Goal: Task Accomplishment & Management: Use online tool/utility

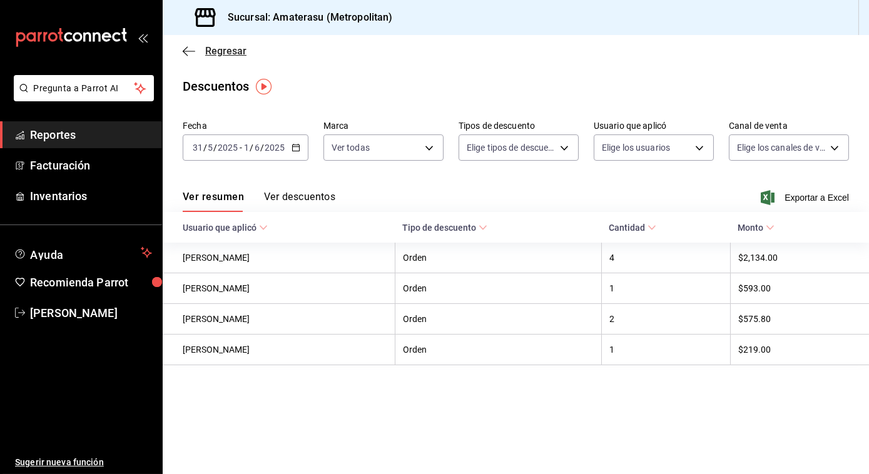
click at [190, 52] on icon "button" at bounding box center [189, 51] width 13 height 11
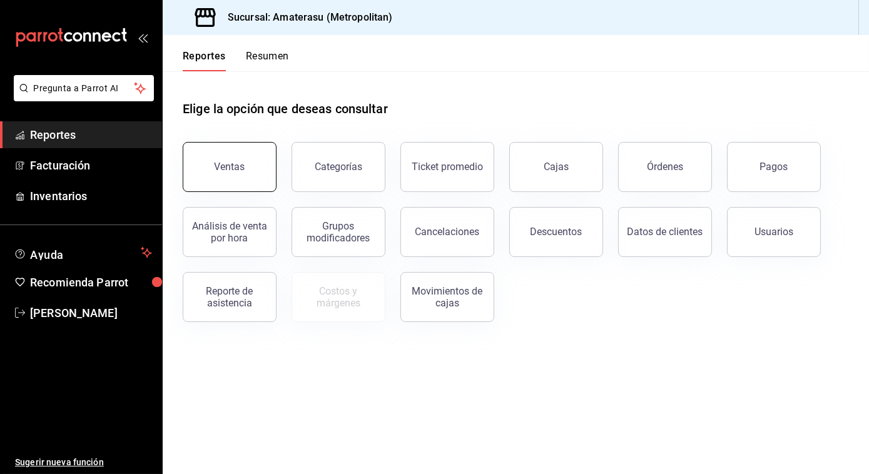
click at [219, 162] on div "Ventas" at bounding box center [230, 167] width 31 height 12
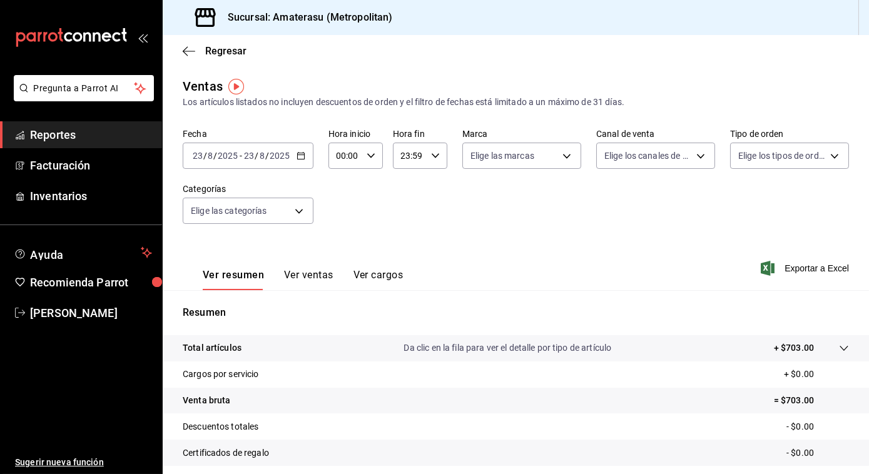
click at [300, 158] on icon "button" at bounding box center [301, 155] width 9 height 9
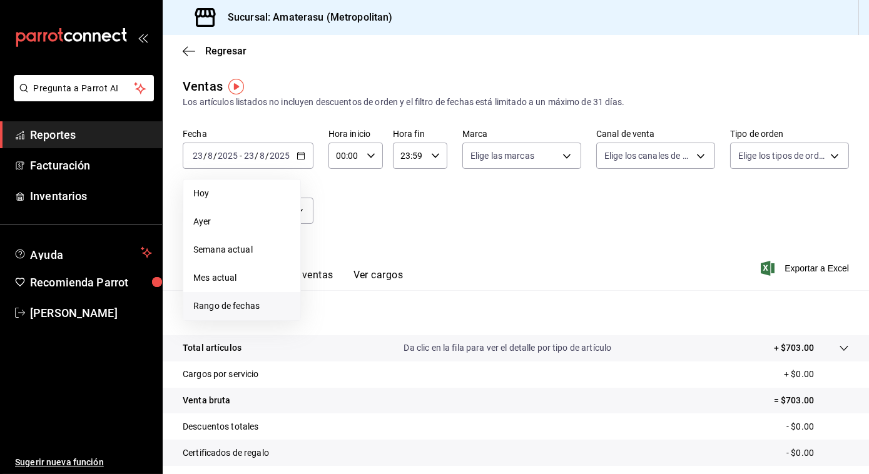
click at [249, 311] on span "Rango de fechas" at bounding box center [241, 306] width 97 height 13
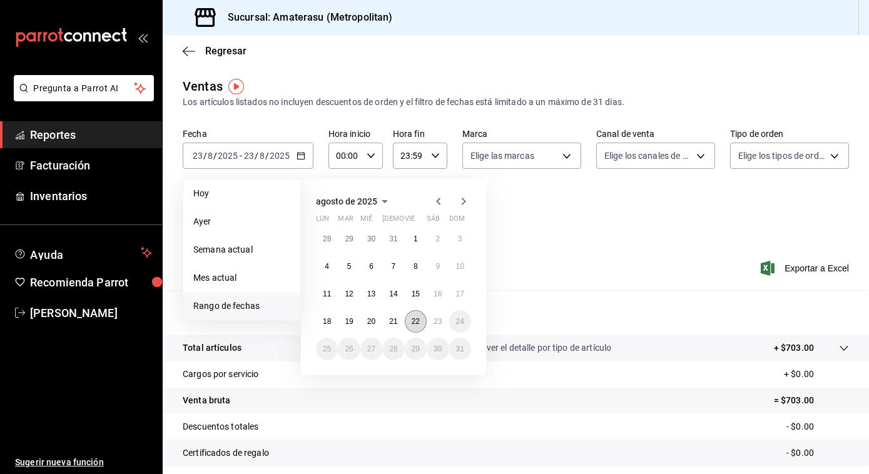
click at [414, 319] on abbr "22" at bounding box center [416, 321] width 8 height 9
click at [436, 320] on abbr "23" at bounding box center [438, 321] width 8 height 9
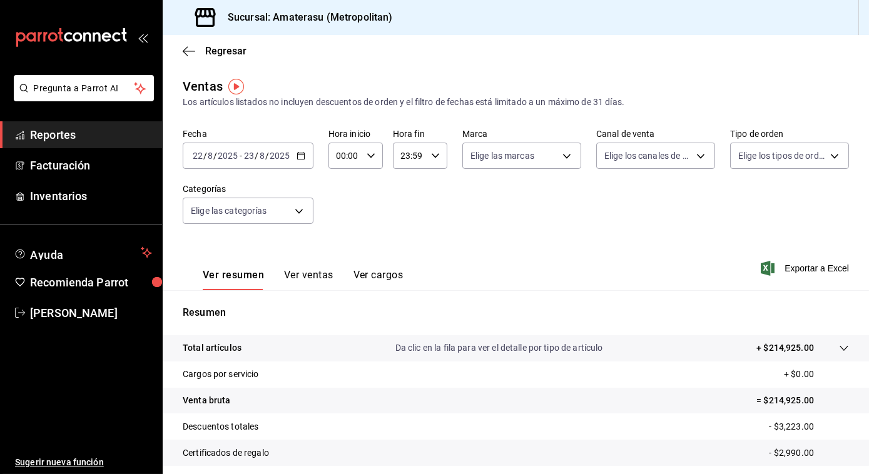
click at [369, 158] on icon "button" at bounding box center [371, 155] width 9 height 9
click at [342, 267] on button "05" at bounding box center [341, 260] width 22 height 25
type input "05:00"
click at [582, 209] on div at bounding box center [434, 237] width 869 height 474
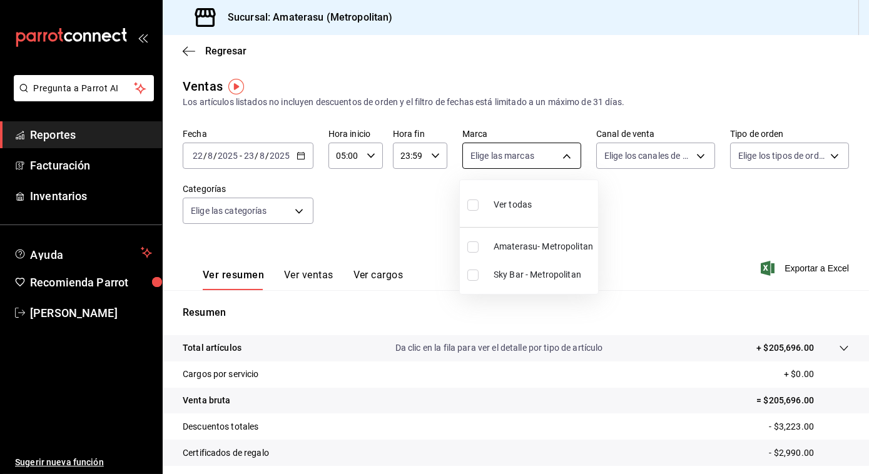
click at [560, 154] on body "Pregunta a Parrot AI Reportes Facturación Inventarios Ayuda Recomienda Parrot […" at bounding box center [434, 237] width 869 height 474
click at [469, 248] on input "checkbox" at bounding box center [473, 247] width 11 height 11
checkbox input "true"
type input "e4cd7fcb-d45b-43ae-a99f-ad4ccfcd9032"
click at [702, 189] on div at bounding box center [434, 237] width 869 height 474
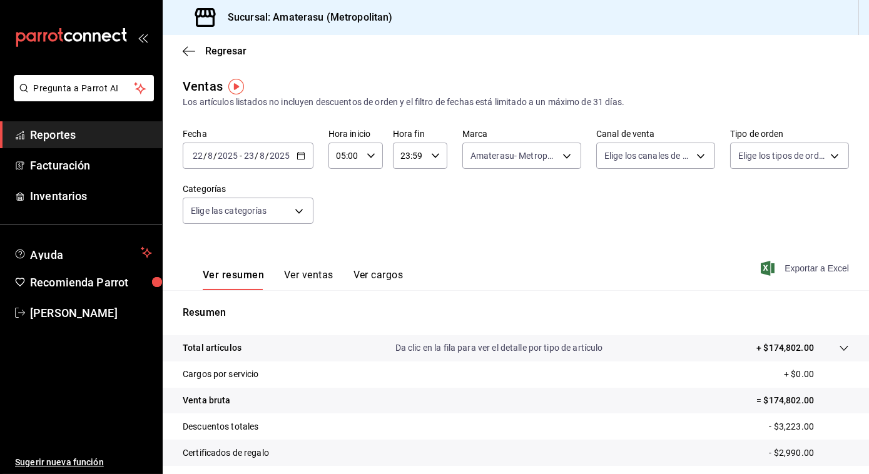
click at [812, 269] on span "Exportar a Excel" at bounding box center [807, 268] width 86 height 15
click at [186, 49] on icon "button" at bounding box center [189, 51] width 13 height 11
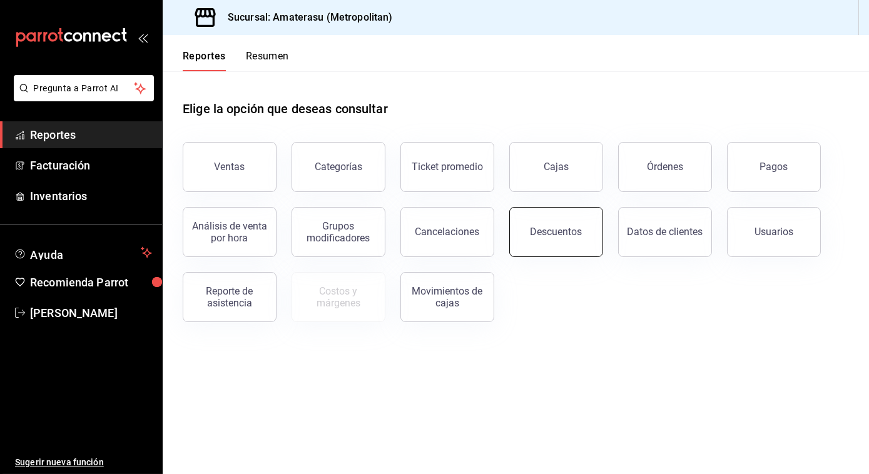
click at [552, 238] on button "Descuentos" at bounding box center [556, 232] width 94 height 50
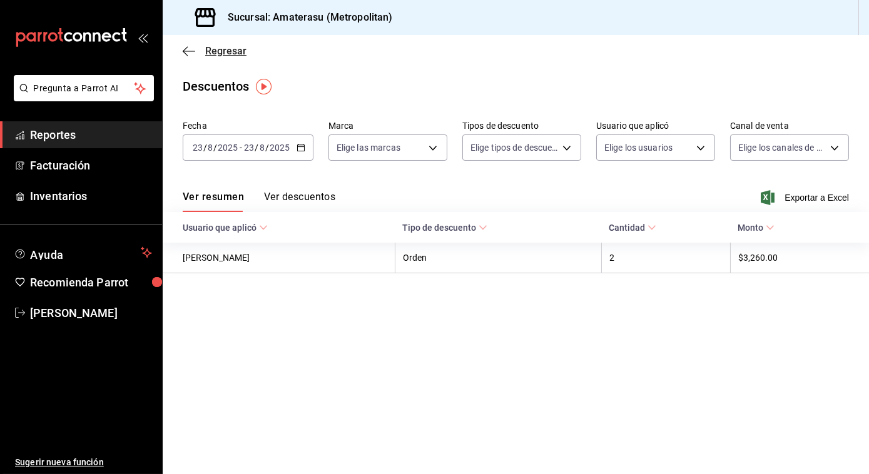
click at [186, 48] on icon "button" at bounding box center [185, 50] width 5 height 9
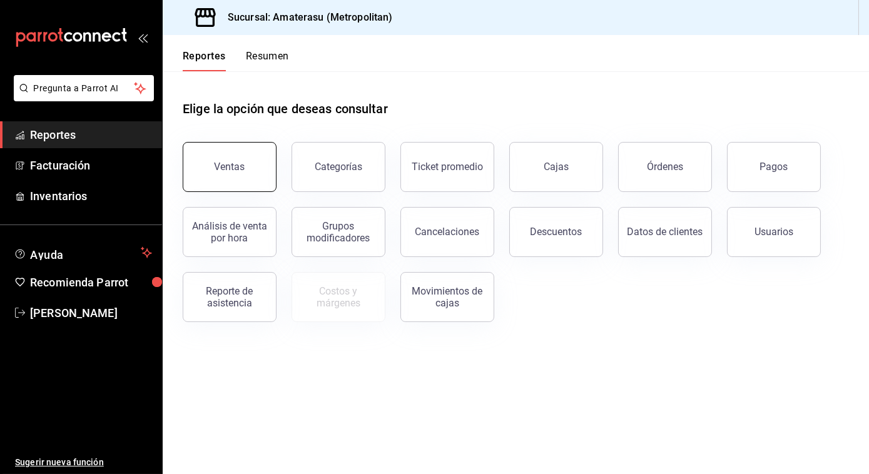
click at [217, 166] on div "Ventas" at bounding box center [230, 167] width 31 height 12
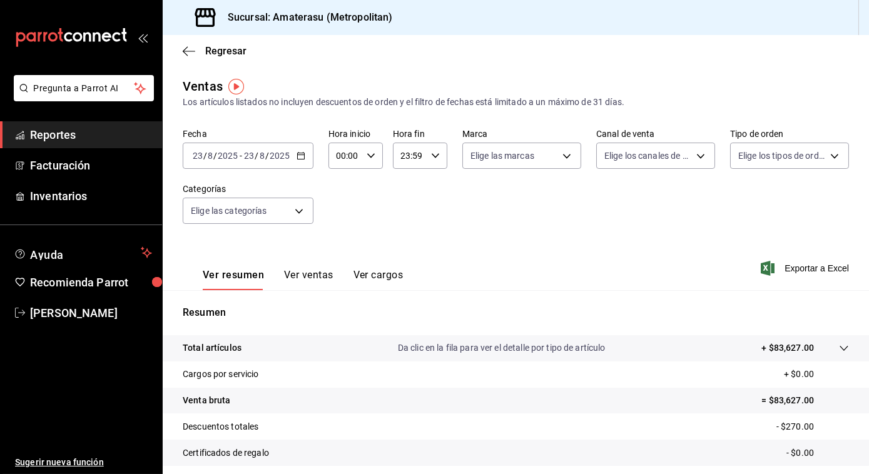
click at [305, 160] on div "[DATE] [DATE] - [DATE] [DATE]" at bounding box center [248, 156] width 131 height 26
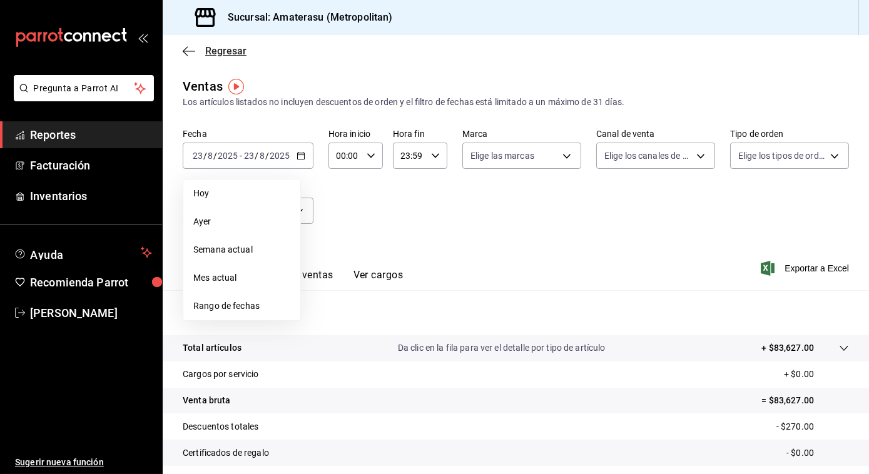
click at [187, 48] on icon "button" at bounding box center [185, 50] width 5 height 9
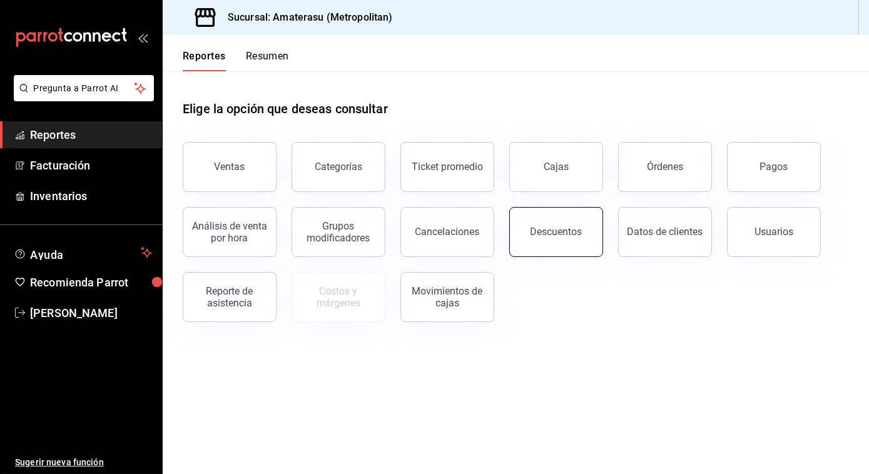
click at [553, 228] on div "Descuentos" at bounding box center [557, 232] width 52 height 12
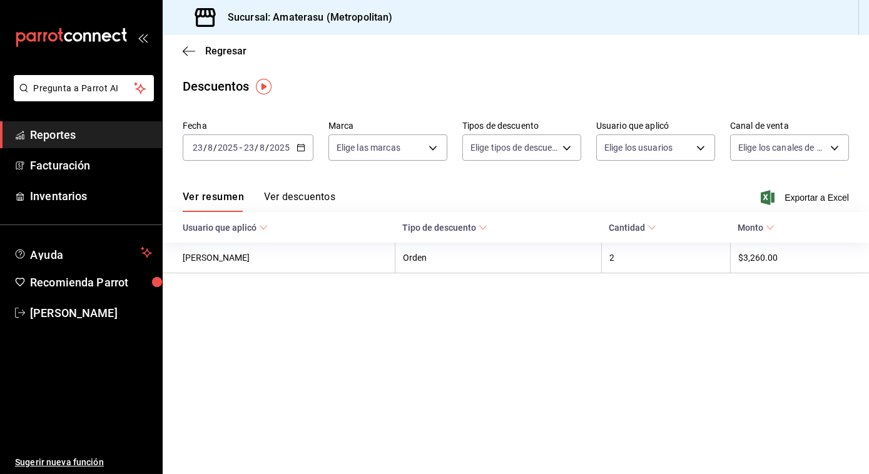
click at [297, 149] on \(Stroke\) "button" at bounding box center [301, 148] width 8 height 7
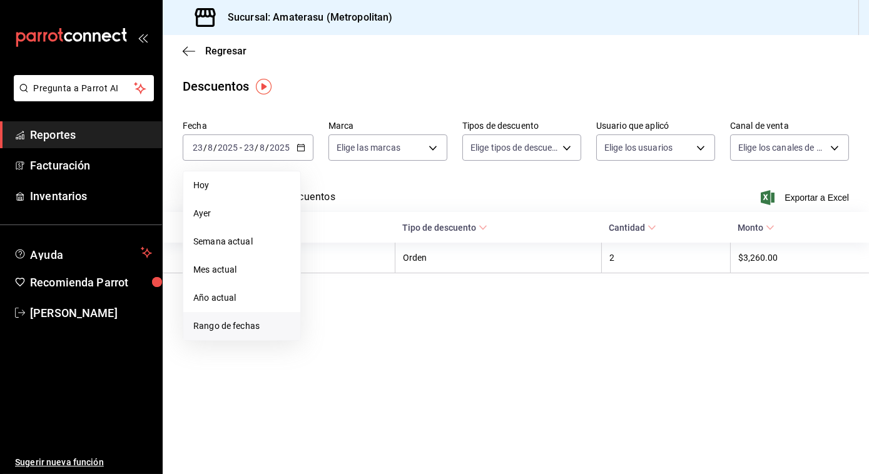
click at [238, 326] on span "Rango de fechas" at bounding box center [241, 326] width 97 height 13
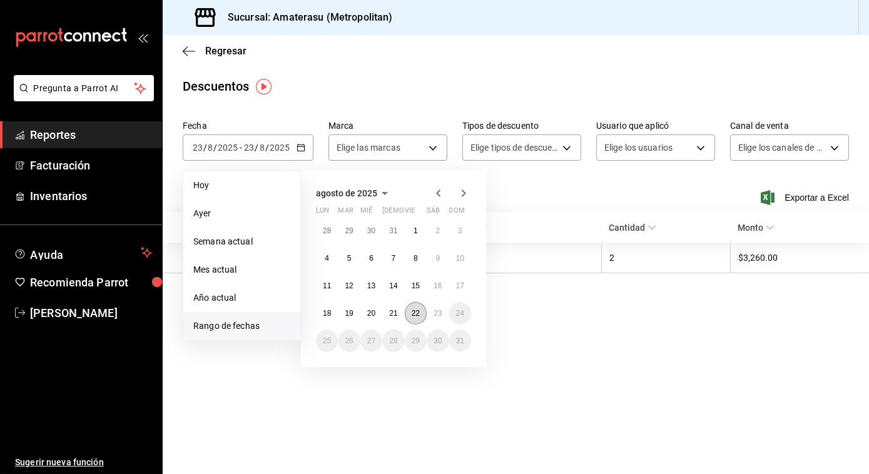
click at [414, 310] on abbr "22" at bounding box center [416, 313] width 8 height 9
click at [428, 311] on button "23" at bounding box center [438, 313] width 22 height 23
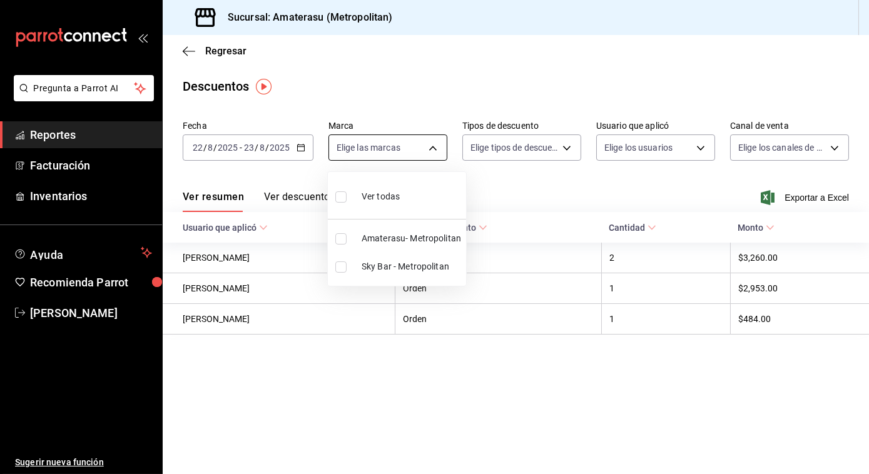
click at [437, 154] on body "Pregunta a Parrot AI Reportes Facturación Inventarios Ayuda Recomienda Parrot […" at bounding box center [434, 237] width 869 height 474
click at [339, 244] on li "Amaterasu- Metropolitan" at bounding box center [397, 239] width 138 height 28
type input "e4cd7fcb-d45b-43ae-a99f-ad4ccfcd9032"
checkbox input "true"
click at [596, 183] on div at bounding box center [434, 237] width 869 height 474
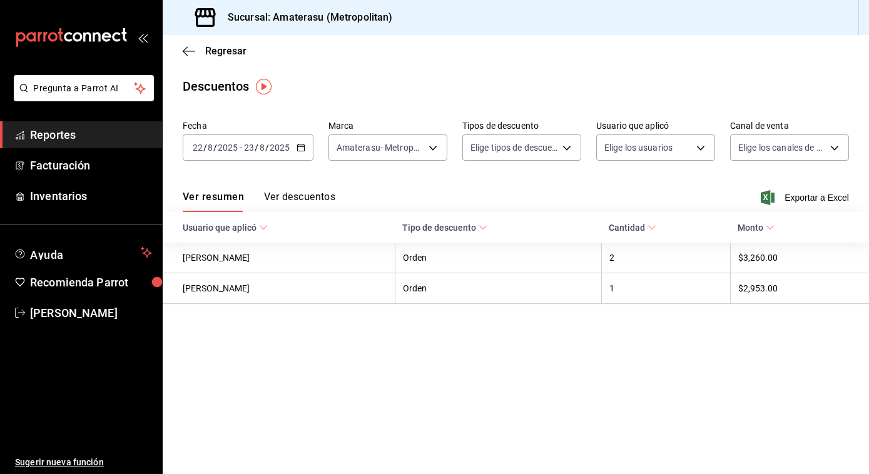
click at [819, 211] on div "Ver resumen Ver descuentos Exportar a Excel" at bounding box center [516, 194] width 707 height 36
click at [802, 200] on span "Exportar a Excel" at bounding box center [807, 197] width 86 height 15
click at [246, 139] on div "[DATE] [DATE] - [DATE] [DATE]" at bounding box center [248, 148] width 131 height 26
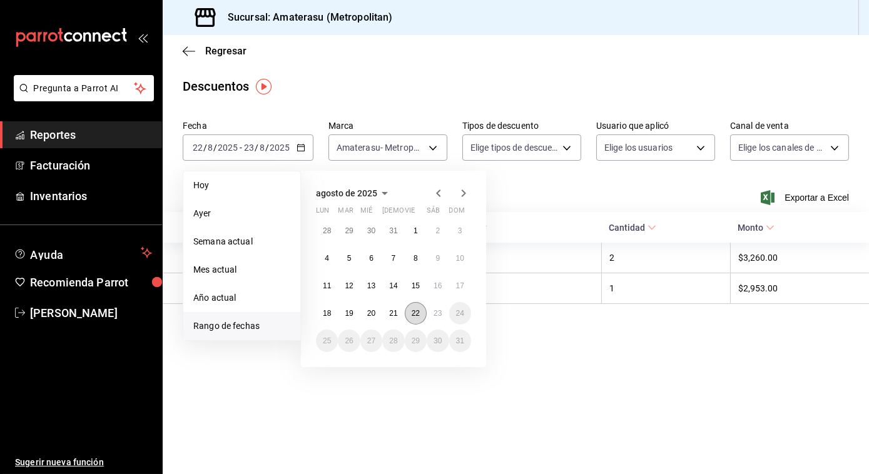
click at [410, 322] on button "22" at bounding box center [416, 313] width 22 height 23
click at [437, 314] on abbr "23" at bounding box center [438, 313] width 8 height 9
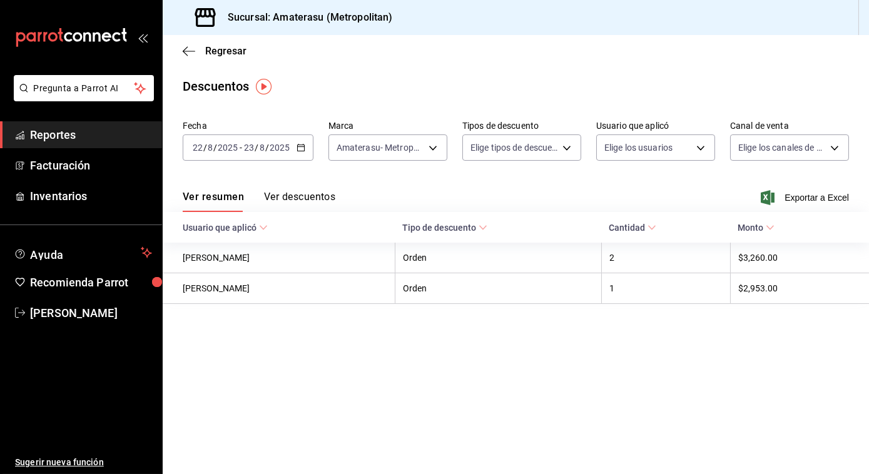
click at [300, 151] on icon "button" at bounding box center [301, 147] width 9 height 9
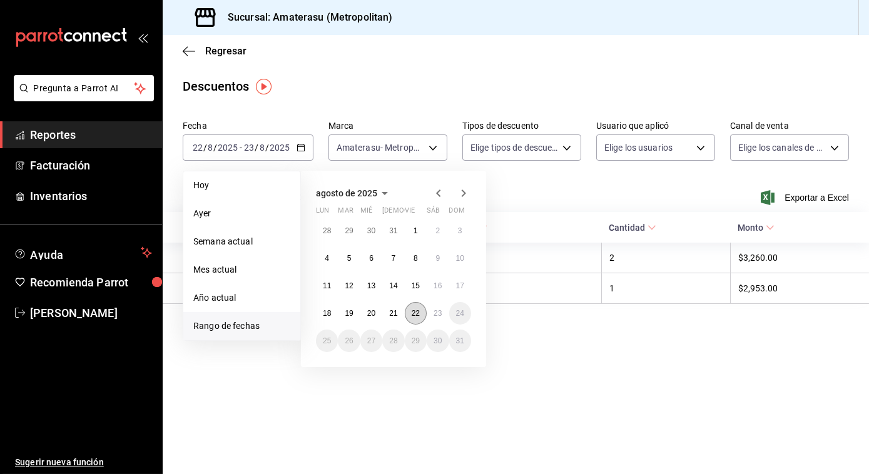
click at [410, 316] on button "22" at bounding box center [416, 313] width 22 height 23
click at [429, 317] on button "23" at bounding box center [438, 313] width 22 height 23
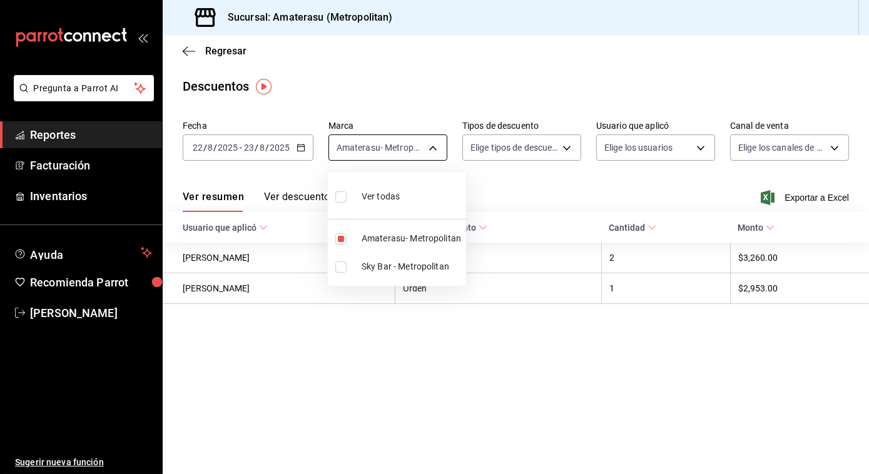
click at [427, 153] on body "Pregunta a Parrot AI Reportes Facturación Inventarios Ayuda Recomienda Parrot […" at bounding box center [434, 237] width 869 height 474
click at [338, 199] on input "checkbox" at bounding box center [340, 197] width 11 height 11
checkbox input "true"
type input "e4cd7fcb-d45b-43ae-a99f-ad4ccfcd9032,f3afaab8-8c3d-4e49-a299-af9bdf6027b2"
checkbox input "true"
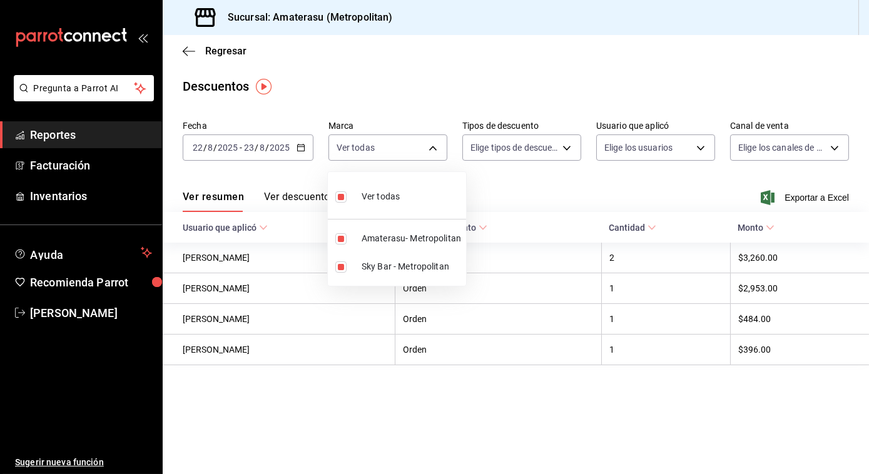
click at [696, 193] on div at bounding box center [434, 237] width 869 height 474
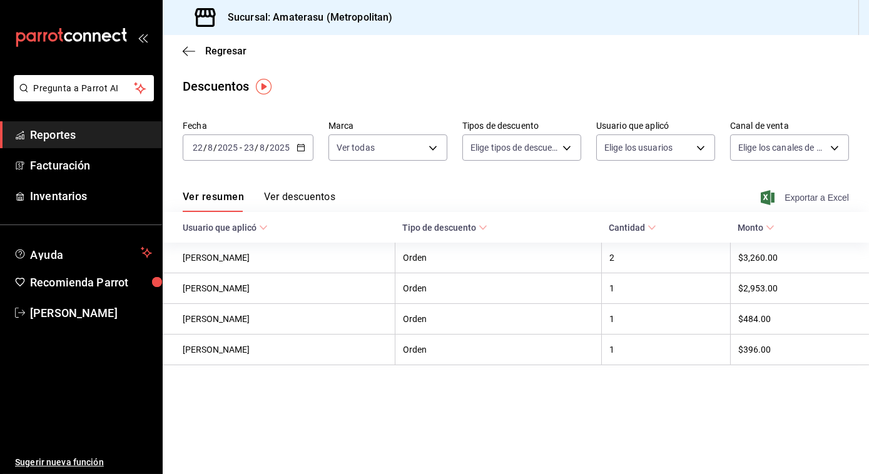
click at [789, 197] on span "Exportar a Excel" at bounding box center [807, 197] width 86 height 15
click at [188, 49] on icon "button" at bounding box center [189, 51] width 13 height 11
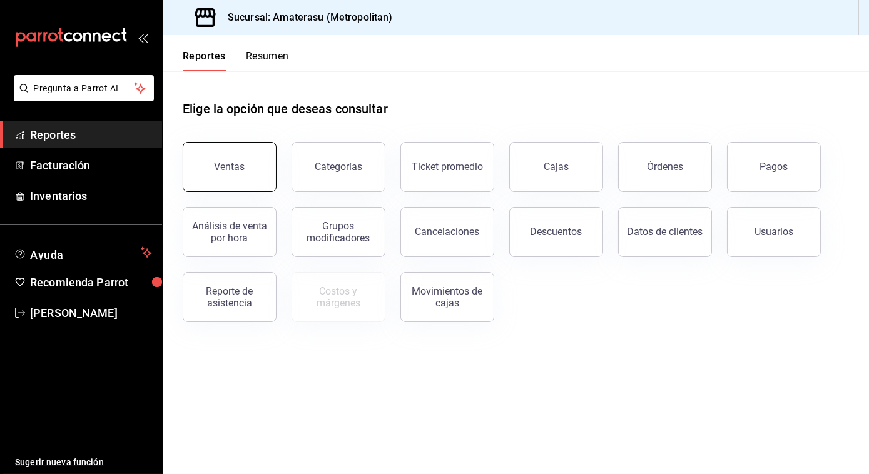
click at [222, 166] on div "Ventas" at bounding box center [230, 167] width 31 height 12
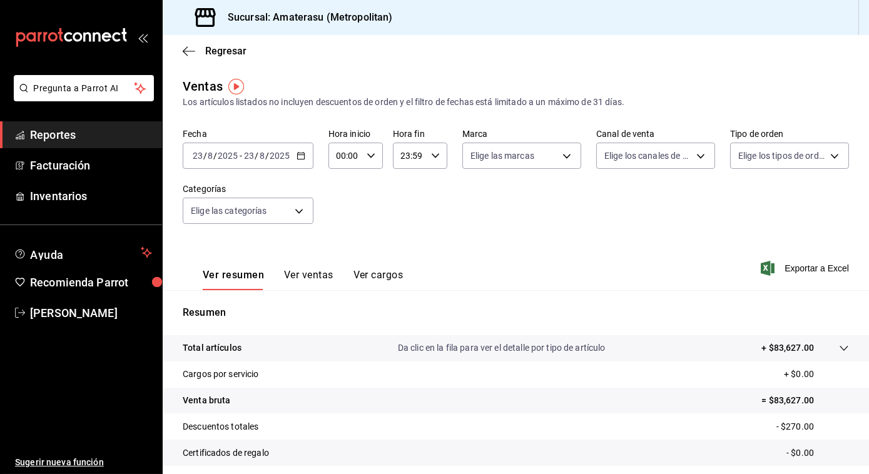
click at [299, 154] on icon "button" at bounding box center [301, 155] width 9 height 9
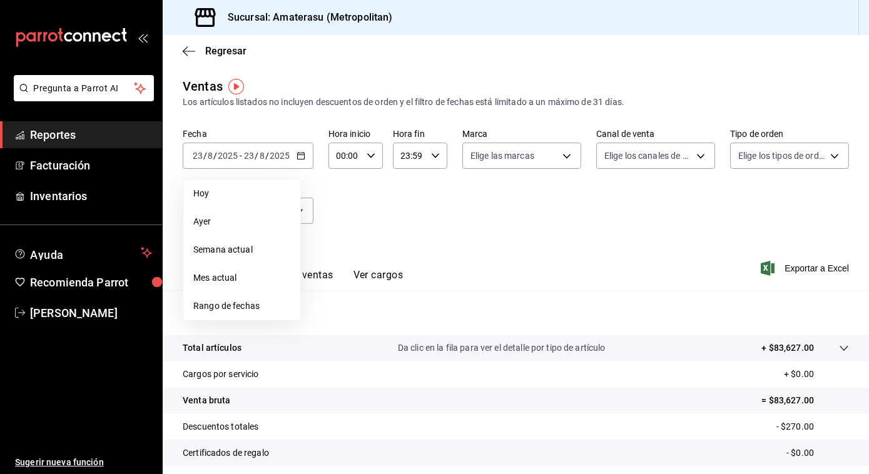
click at [208, 304] on span "Rango de fechas" at bounding box center [241, 306] width 97 height 13
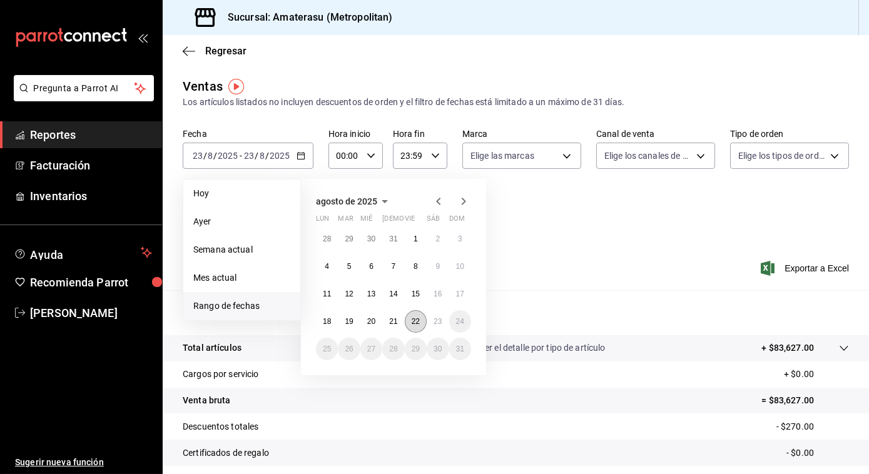
click at [422, 321] on button "22" at bounding box center [416, 321] width 22 height 23
click at [437, 322] on abbr "23" at bounding box center [438, 321] width 8 height 9
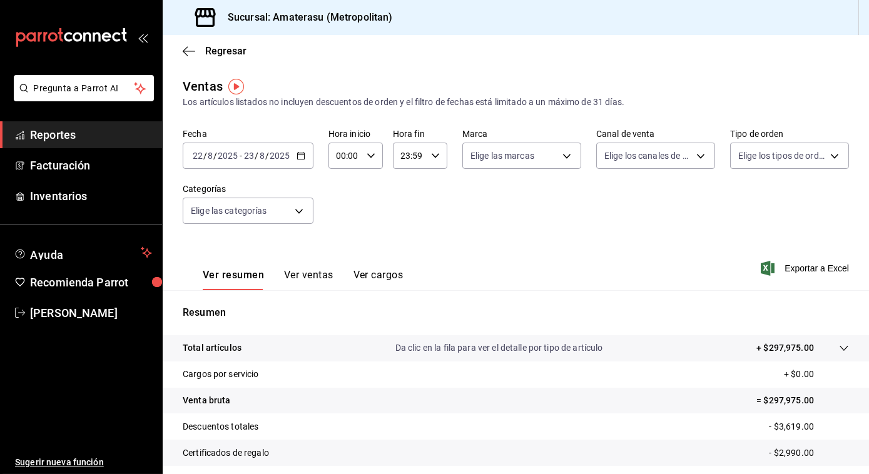
click at [367, 153] on icon "button" at bounding box center [371, 155] width 9 height 9
click at [344, 202] on span "05" at bounding box center [340, 200] width 7 height 10
type input "05:00"
click at [527, 157] on div at bounding box center [434, 237] width 869 height 474
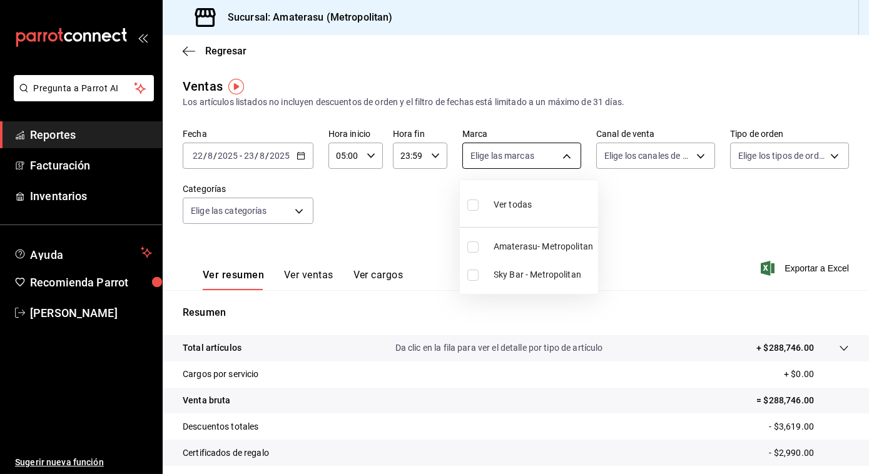
click at [562, 158] on body "Pregunta a Parrot AI Reportes Facturación Inventarios Ayuda Recomienda Parrot […" at bounding box center [434, 237] width 869 height 474
click at [471, 202] on input "checkbox" at bounding box center [473, 205] width 11 height 11
checkbox input "true"
type input "e4cd7fcb-d45b-43ae-a99f-ad4ccfcd9032,f3afaab8-8c3d-4e49-a299-af9bdf6027b2"
checkbox input "true"
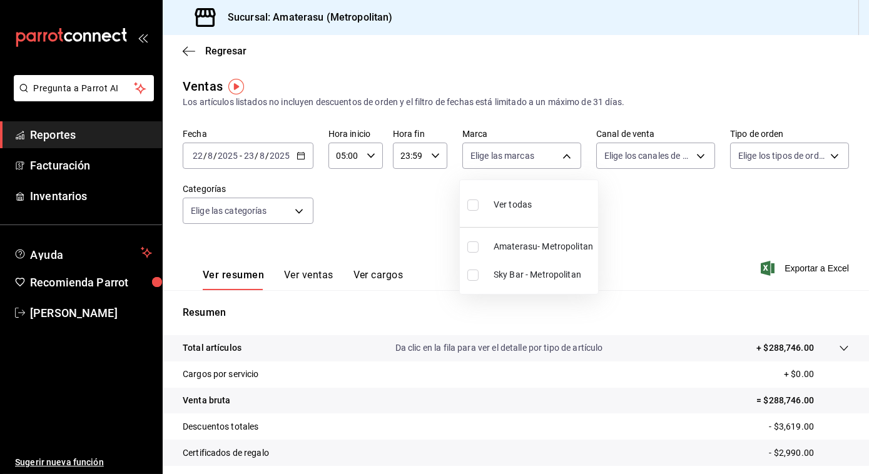
checkbox input "true"
click at [730, 266] on div at bounding box center [434, 237] width 869 height 474
click at [808, 270] on span "Exportar a Excel" at bounding box center [807, 268] width 86 height 15
